Goal: Navigation & Orientation: Go to known website

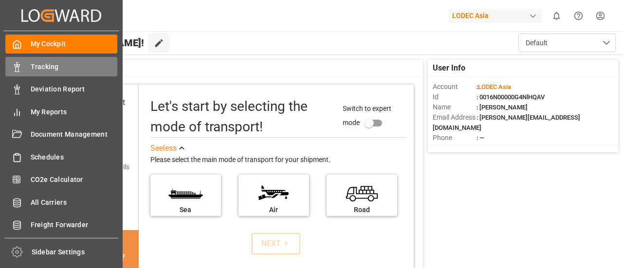
click at [19, 65] on icon at bounding box center [17, 67] width 10 height 10
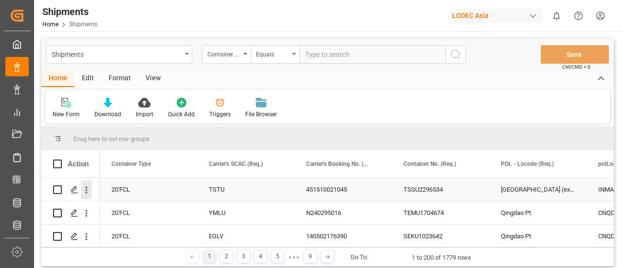
click at [87, 191] on icon "open menu" at bounding box center [86, 190] width 10 height 10
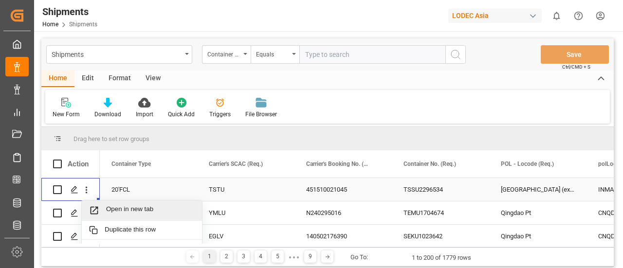
drag, startPoint x: 112, startPoint y: 209, endPoint x: 241, endPoint y: 67, distance: 191.5
click at [112, 209] on span "Open in new tab" at bounding box center [150, 210] width 89 height 10
